Goal: Task Accomplishment & Management: Manage account settings

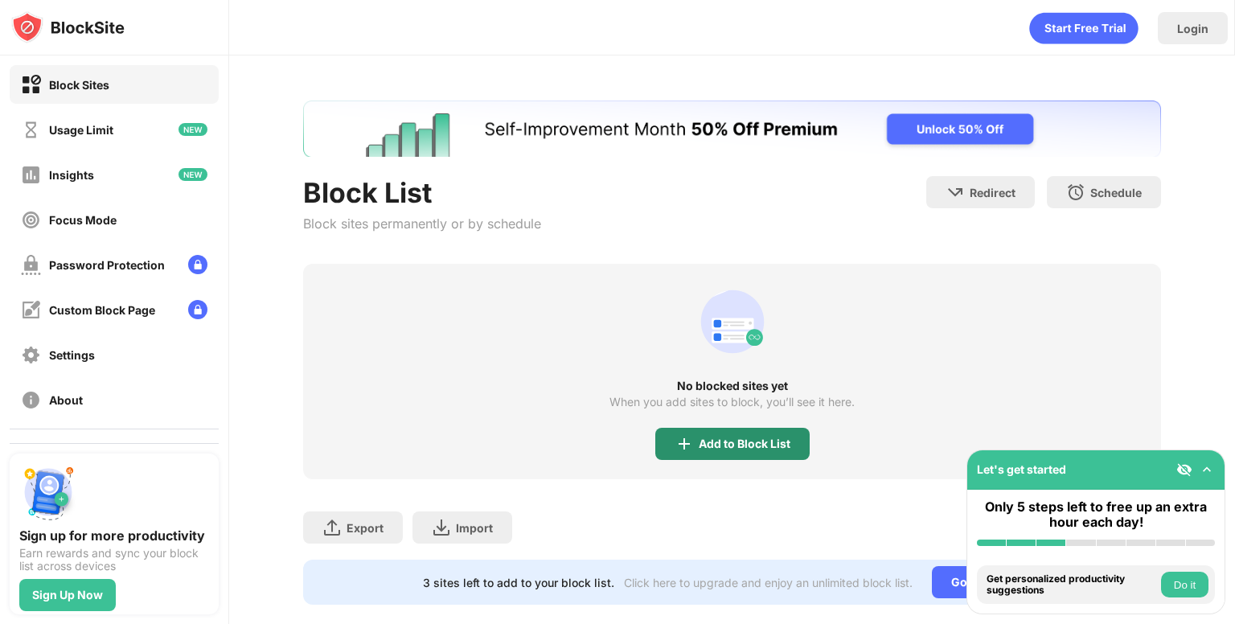
drag, startPoint x: 463, startPoint y: 332, endPoint x: 724, endPoint y: 442, distance: 283.4
click at [724, 442] on div "No blocked sites yet When you add sites to block, you’ll see it here. Add to Bl…" at bounding box center [732, 372] width 858 height 216
click at [724, 442] on div "Add to Block List" at bounding box center [745, 444] width 92 height 13
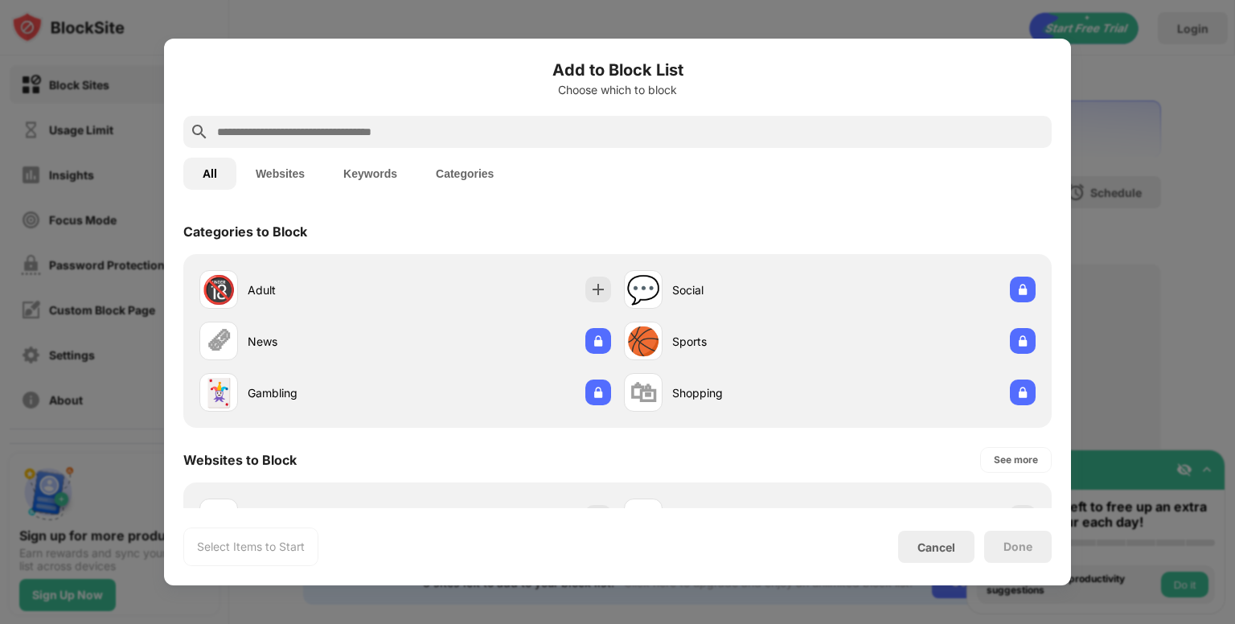
click at [280, 163] on button "Websites" at bounding box center [280, 174] width 88 height 32
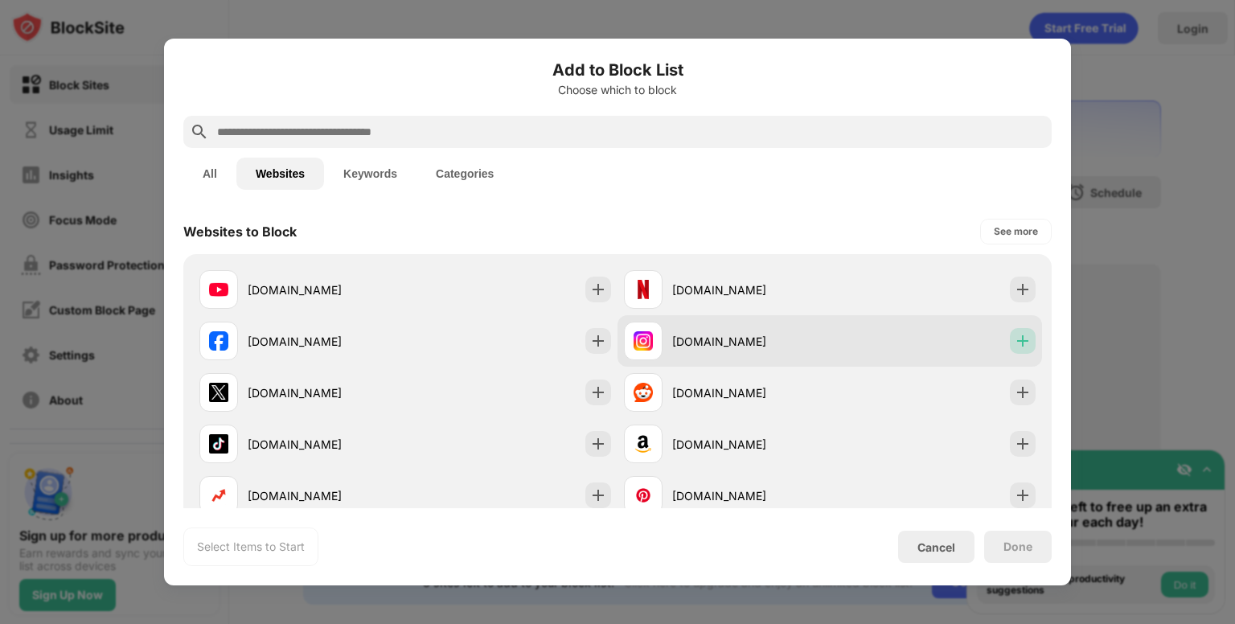
click at [1015, 343] on img at bounding box center [1023, 341] width 16 height 16
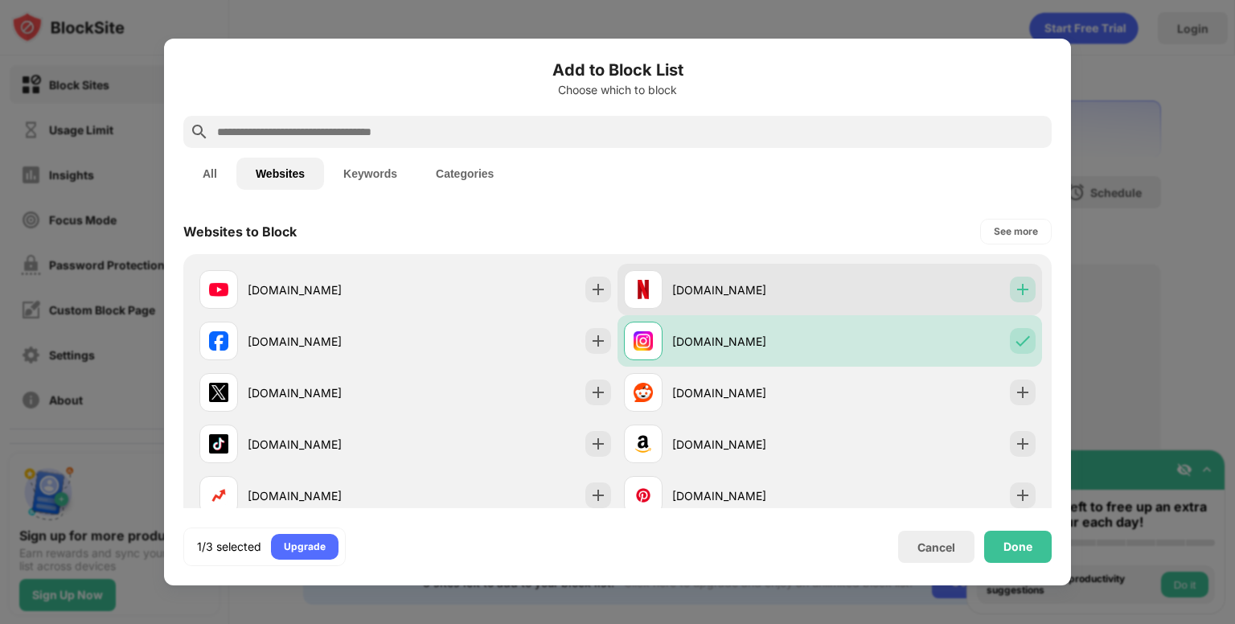
click at [1015, 292] on img at bounding box center [1023, 290] width 16 height 16
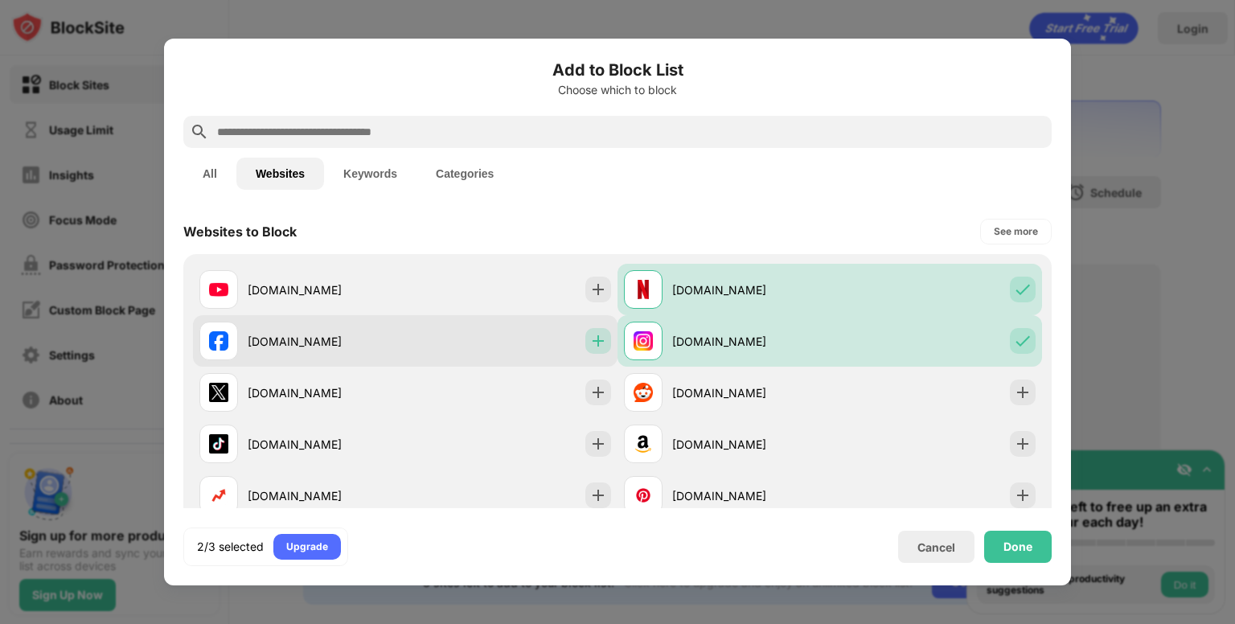
click at [592, 339] on img at bounding box center [598, 341] width 16 height 16
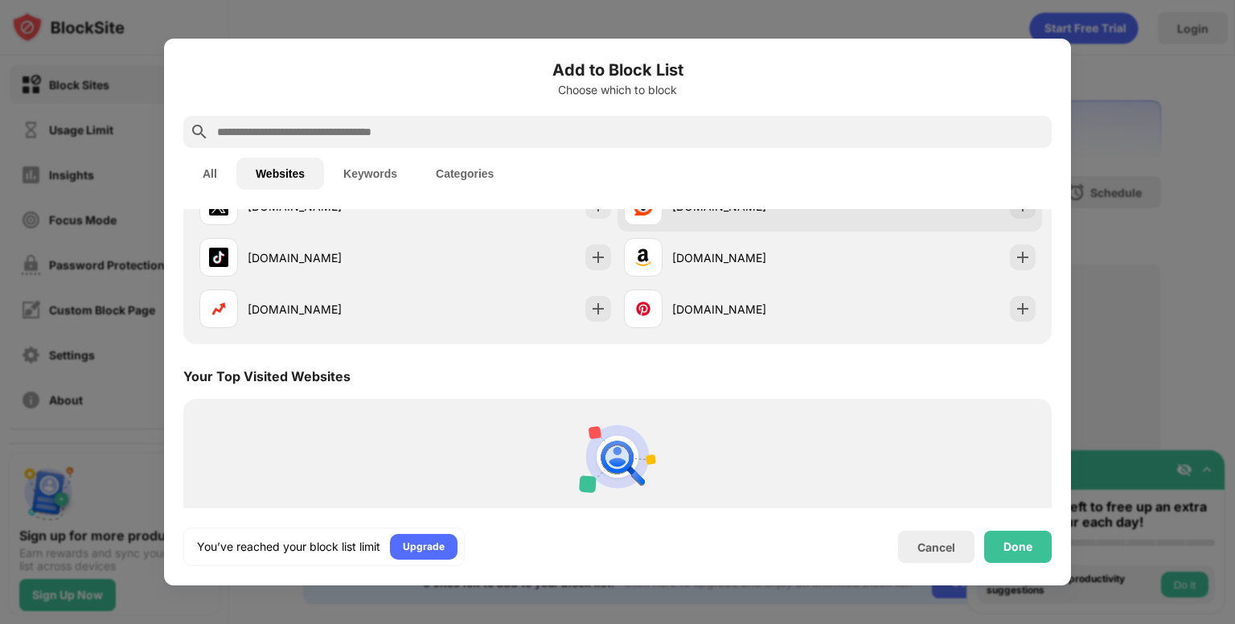
scroll to position [186, 0]
click at [1013, 545] on div "Done" at bounding box center [1018, 547] width 29 height 13
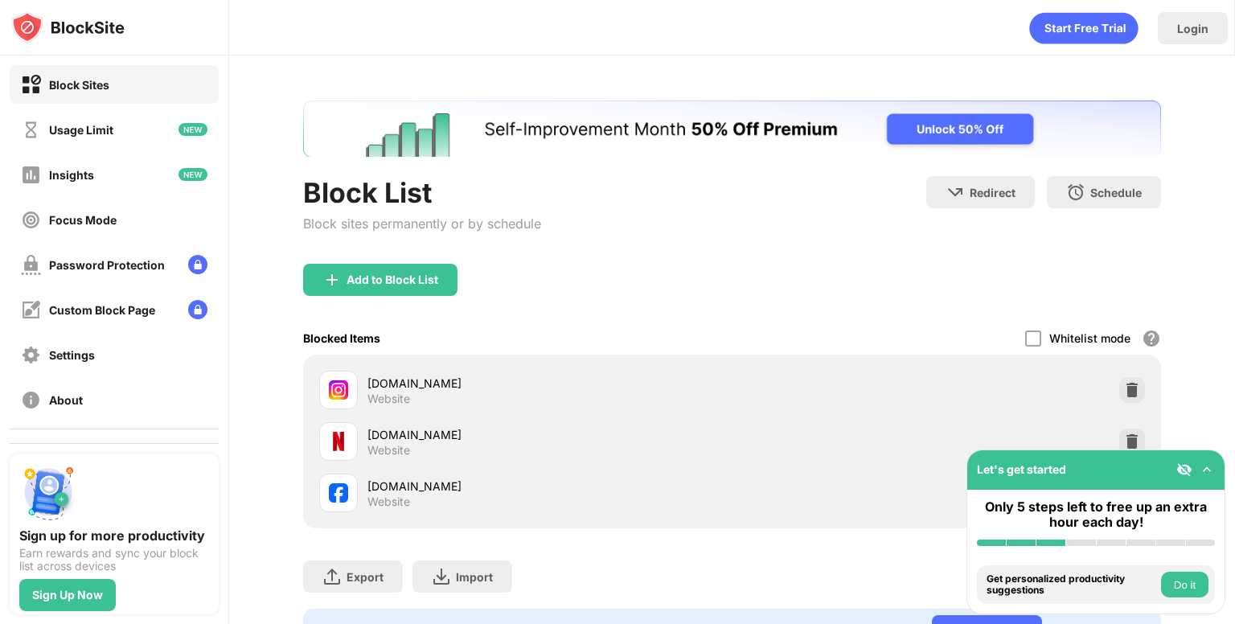
scroll to position [0, 0]
